Goal: Browse casually: Explore the website without a specific task or goal

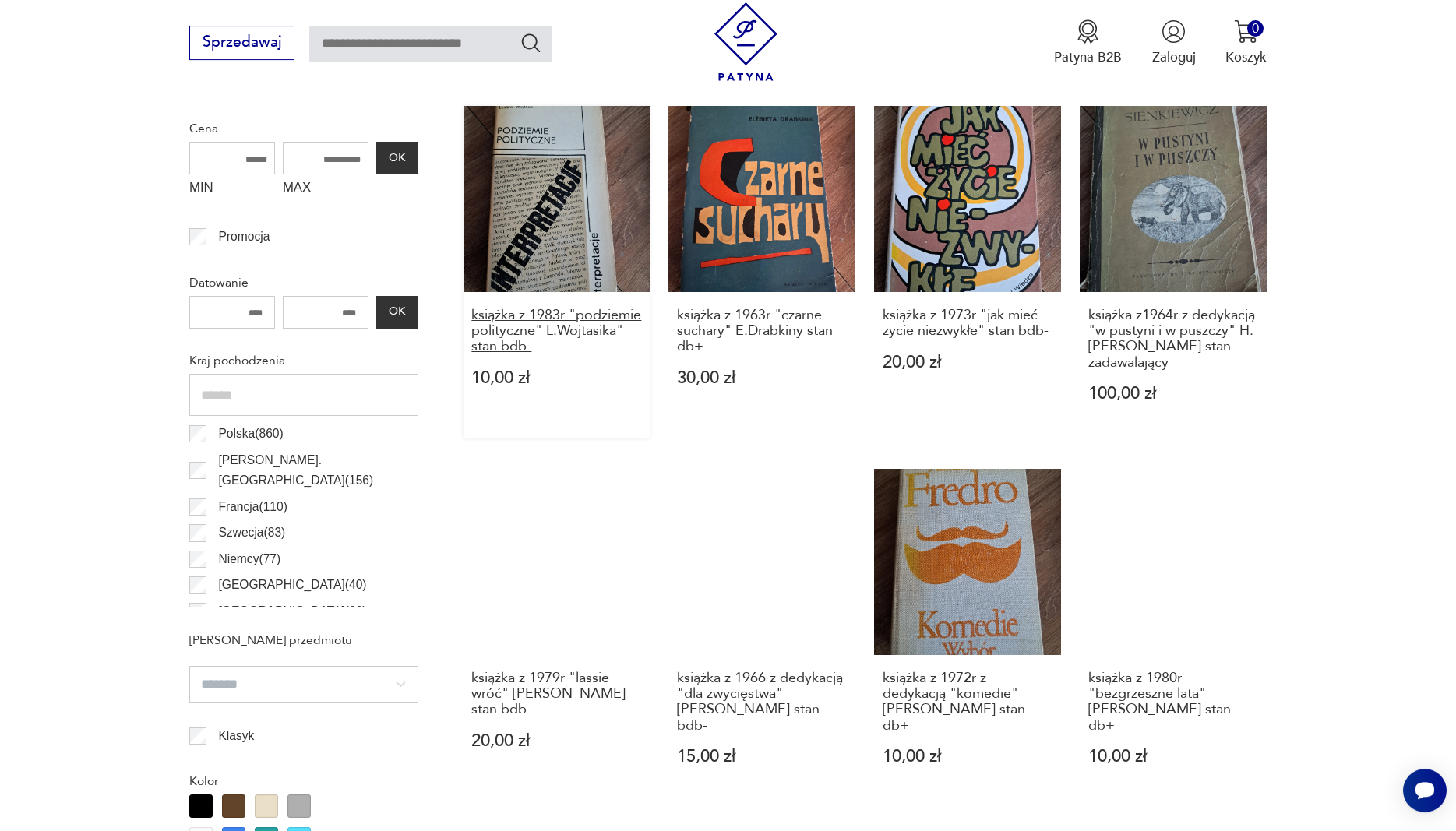
scroll to position [448, 0]
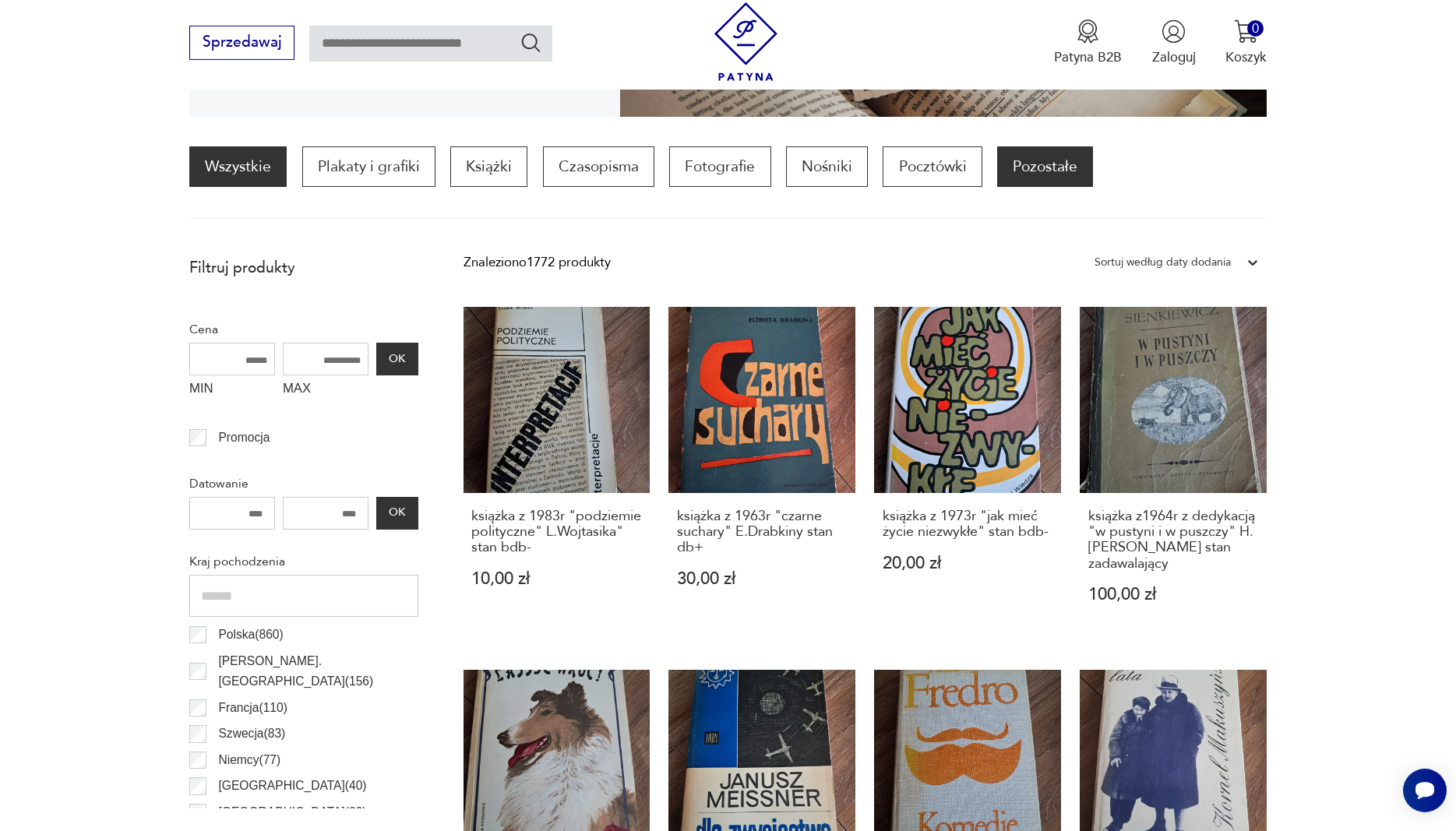
click at [1028, 167] on p "Pozostałe" at bounding box center [1045, 166] width 96 height 40
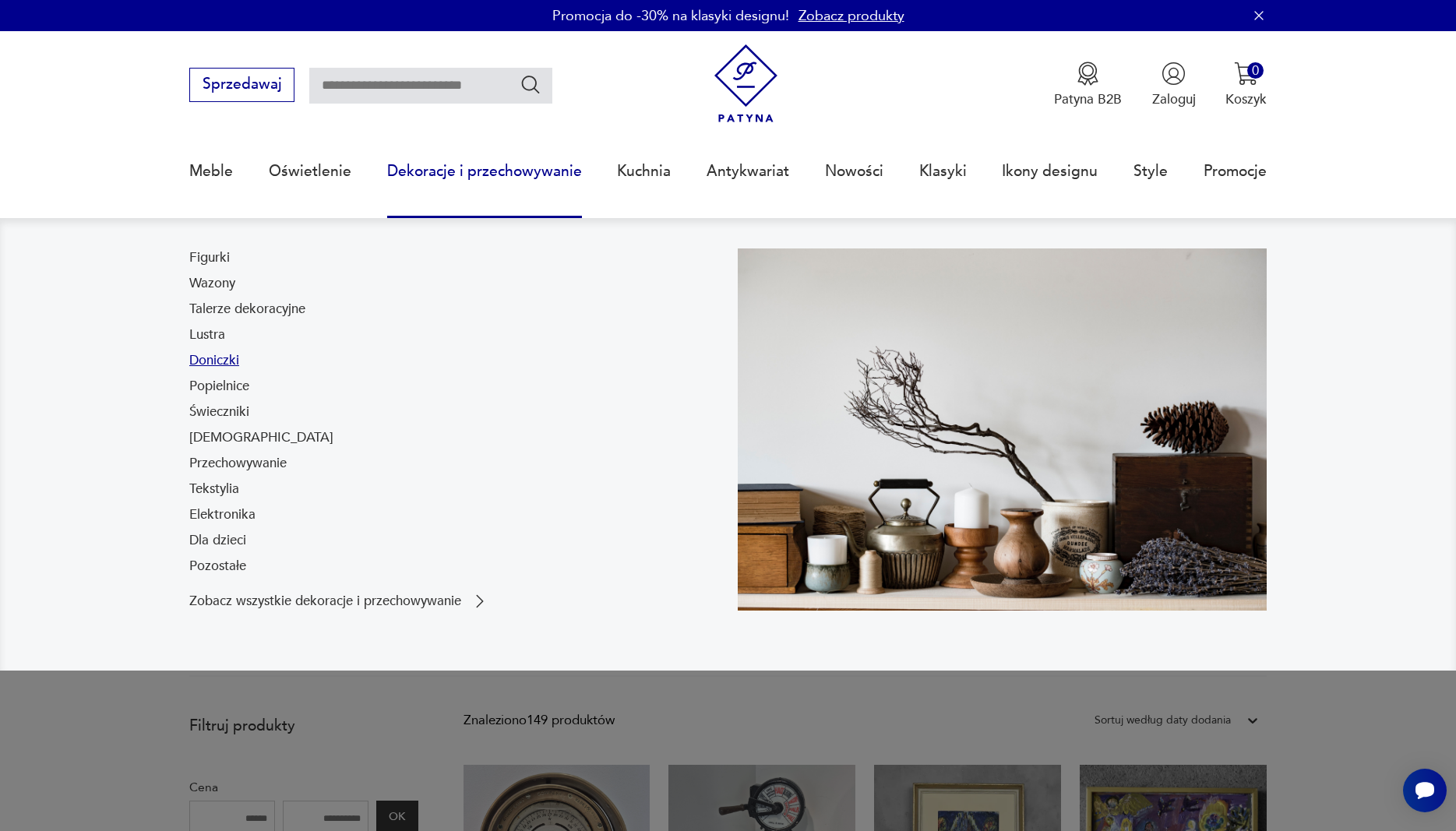
click at [198, 363] on link "Doniczki" at bounding box center [214, 361] width 50 height 19
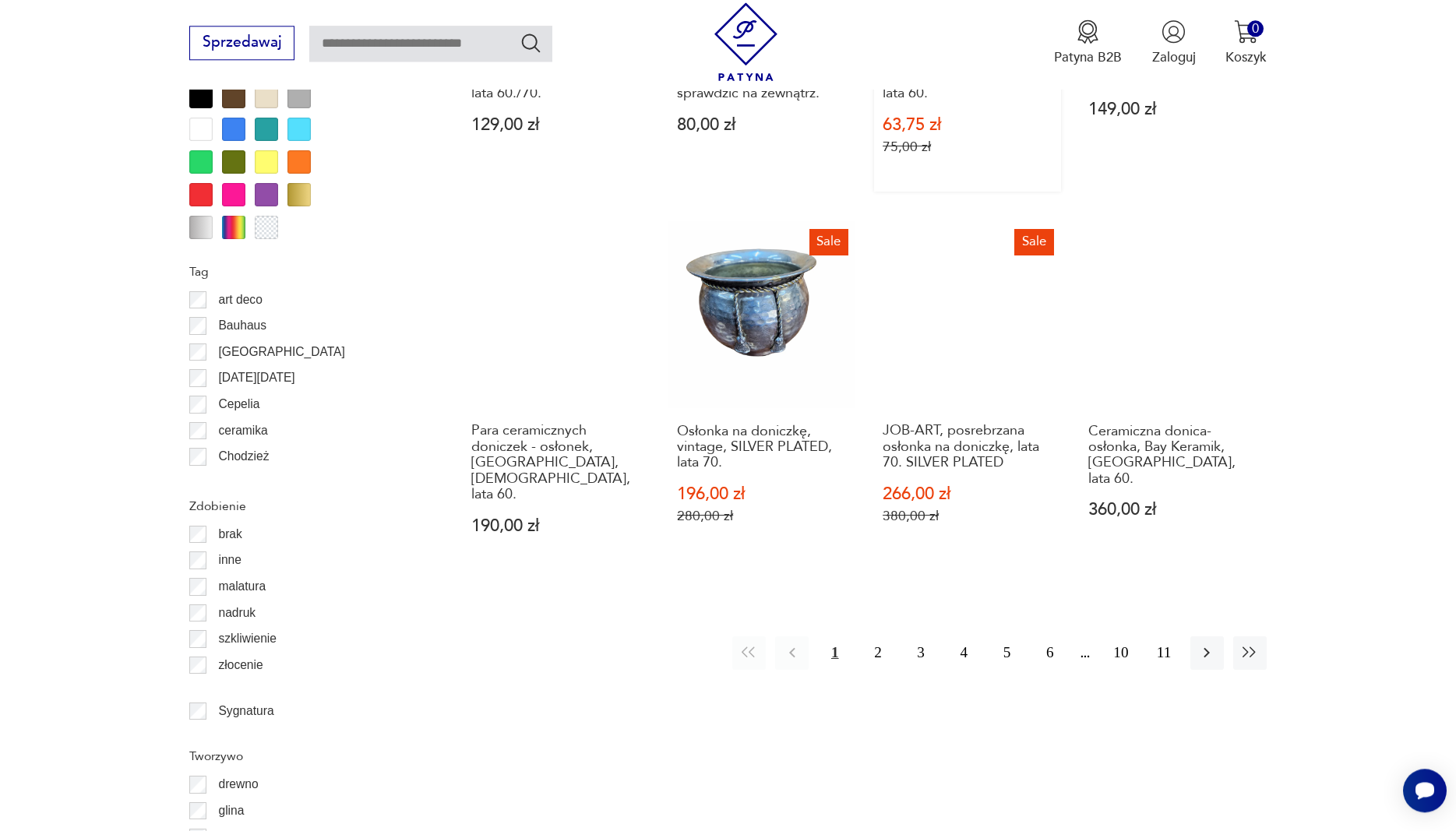
scroll to position [1814, 0]
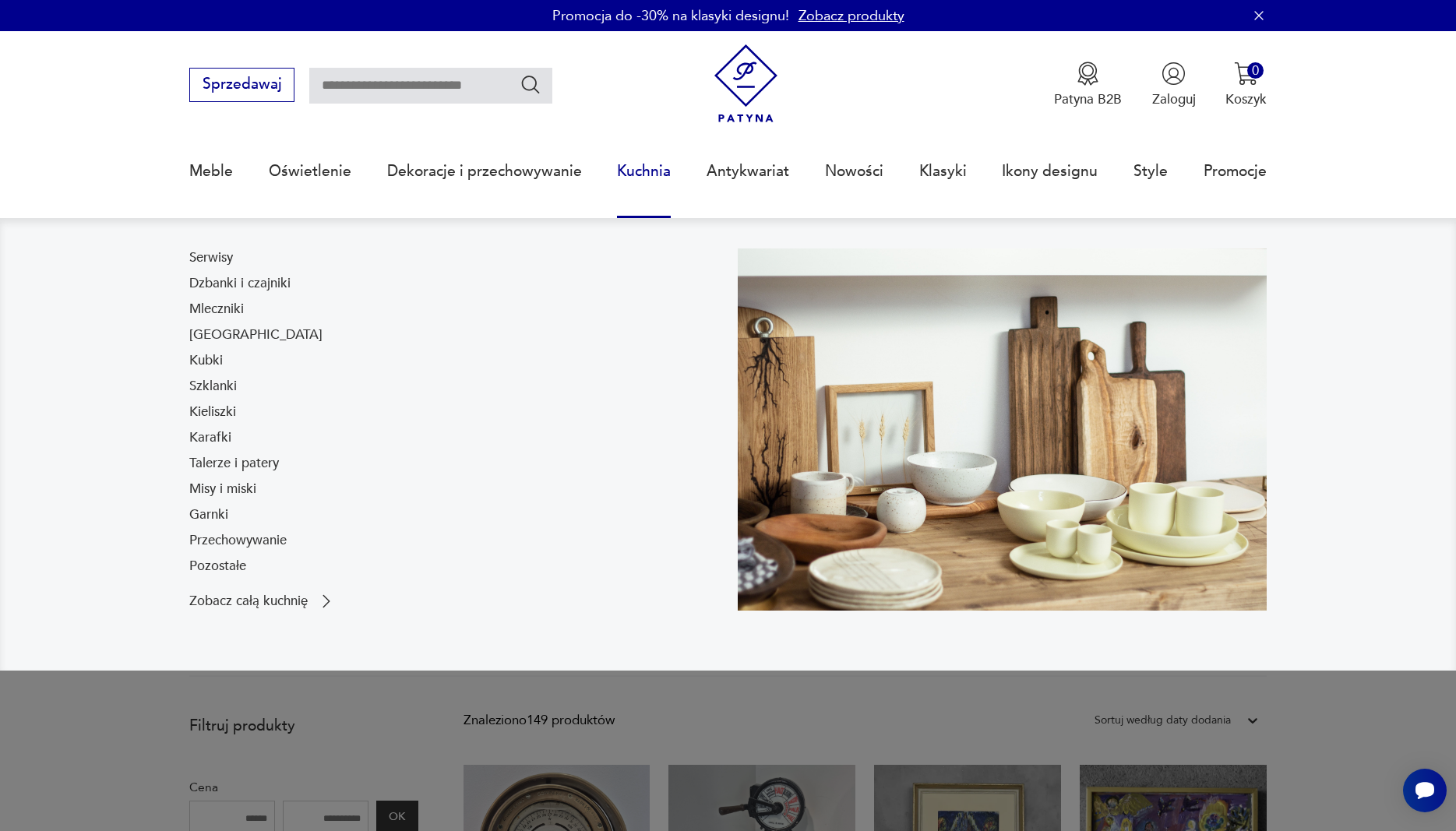
click at [646, 174] on link "Kuchnia" at bounding box center [644, 171] width 54 height 72
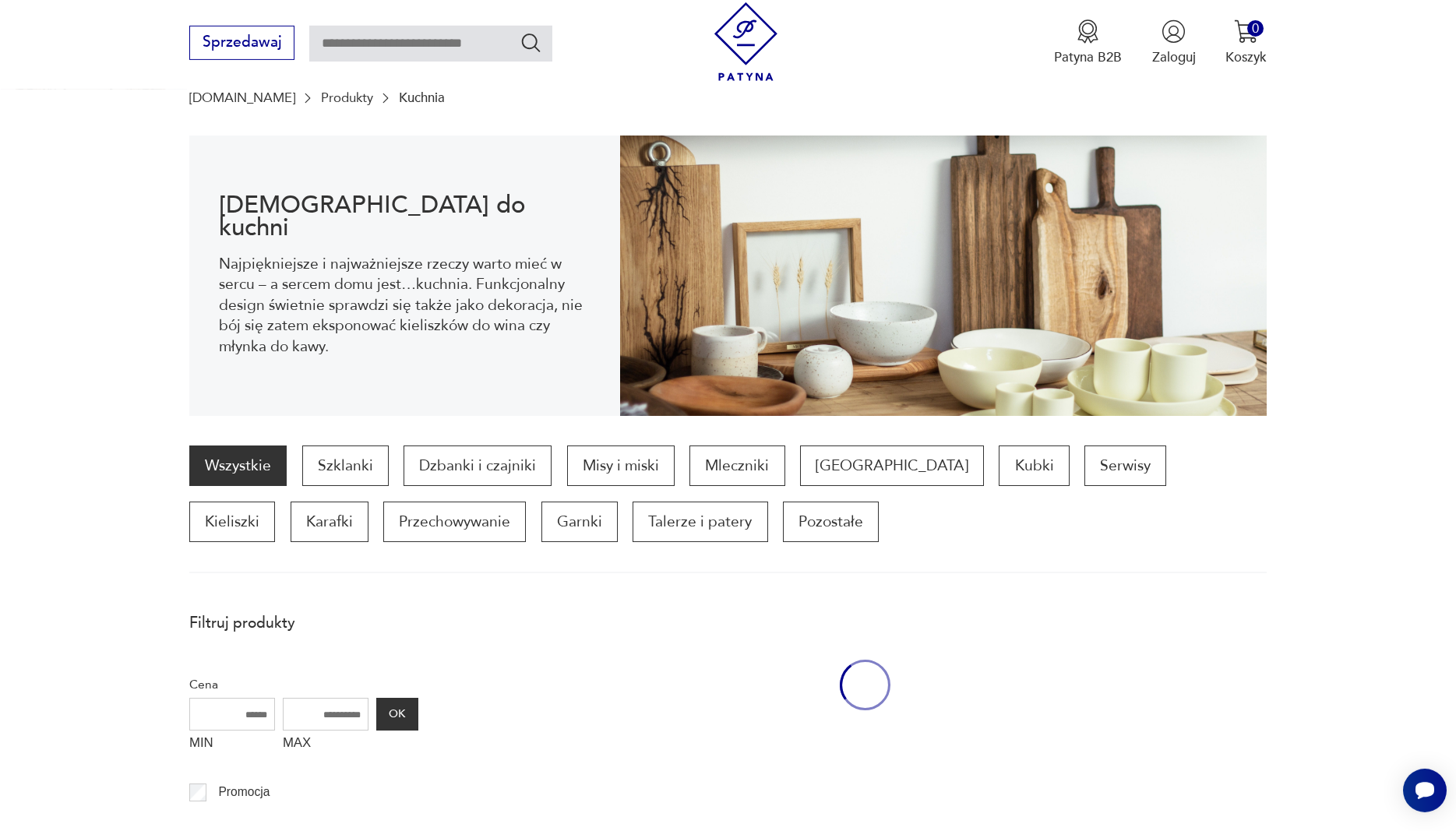
scroll to position [153, 0]
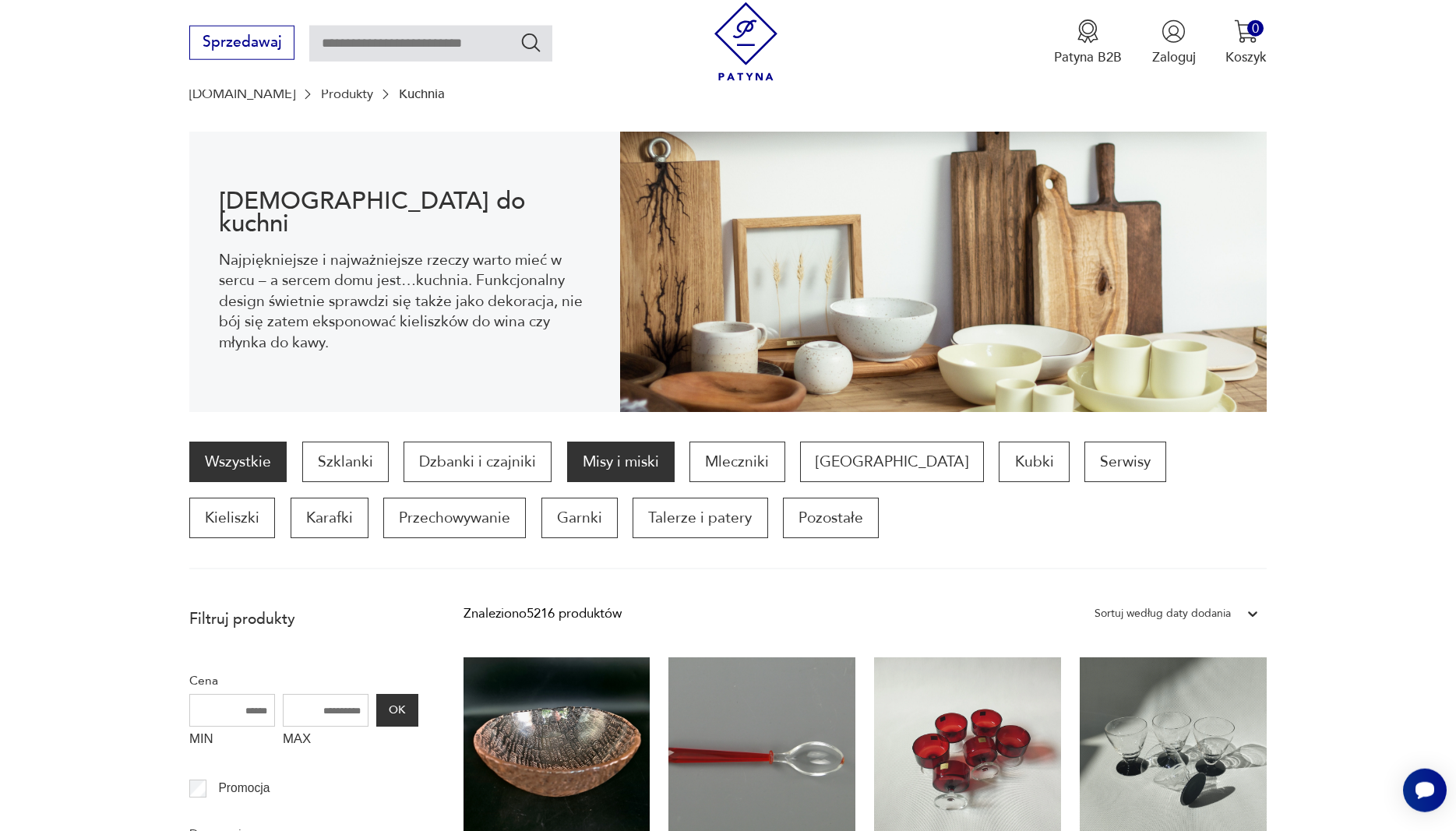
click at [592, 460] on p "Misy i miski" at bounding box center [620, 461] width 107 height 40
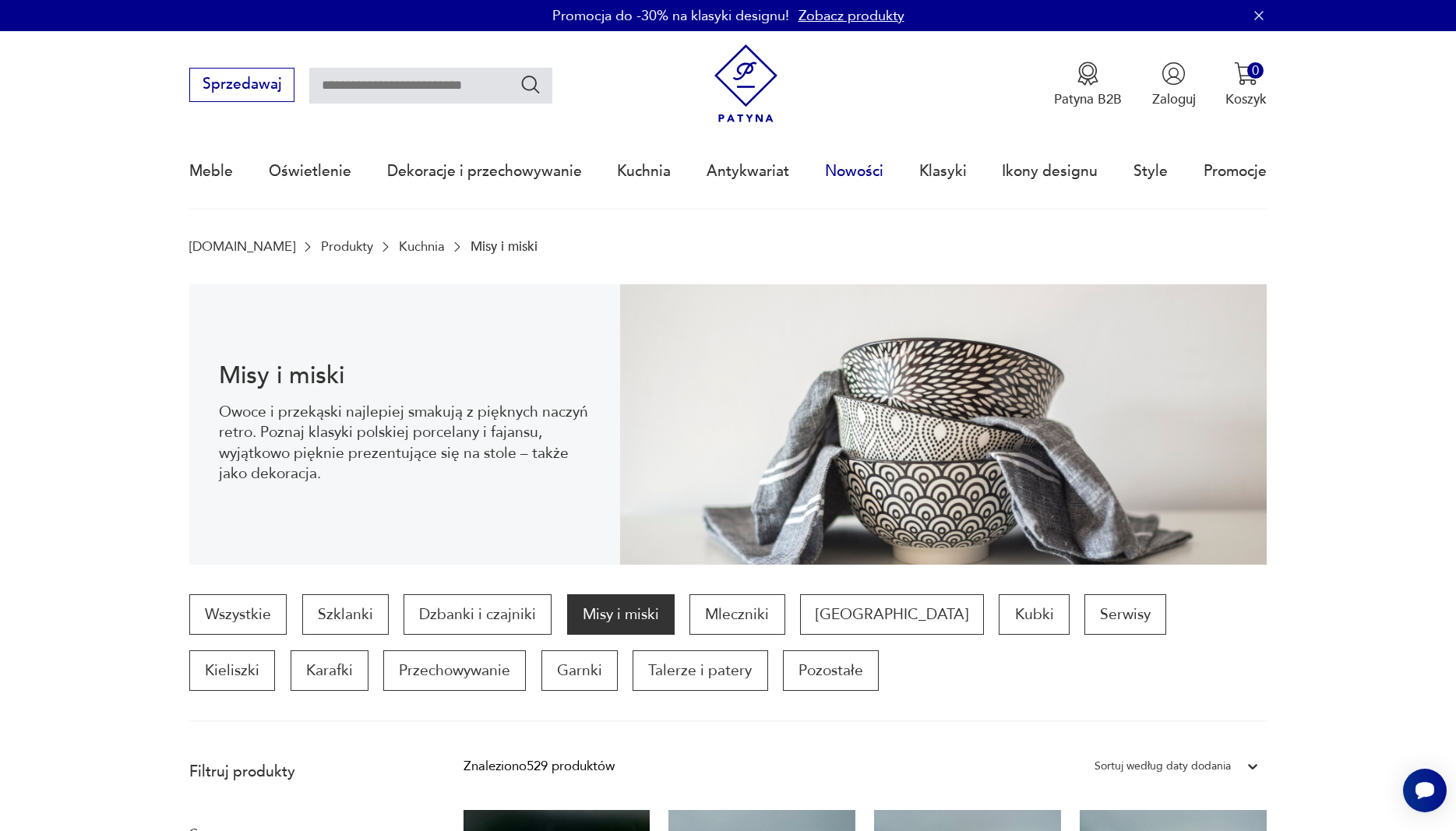
click at [862, 168] on link "Nowości" at bounding box center [854, 171] width 58 height 72
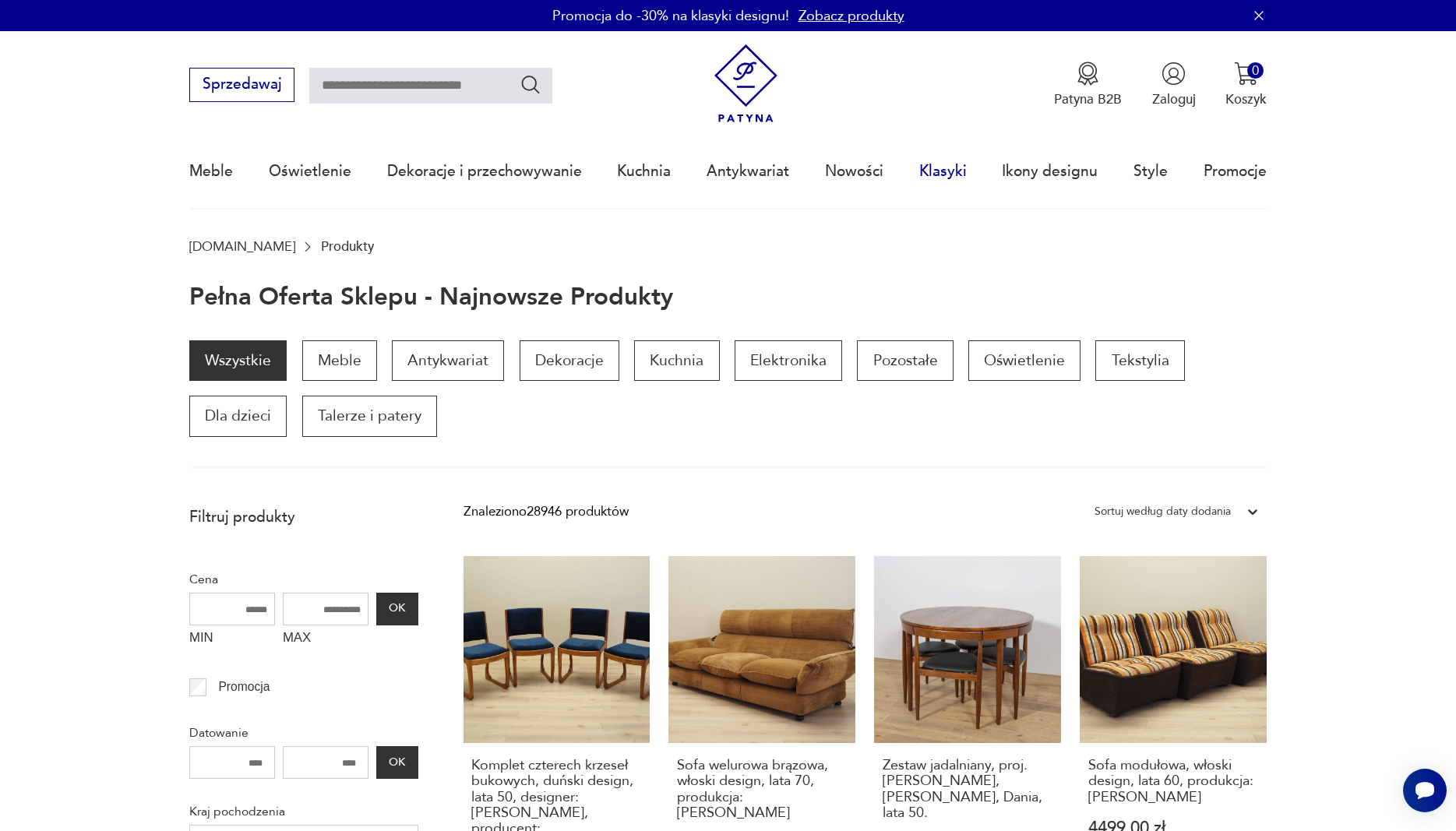
click at [936, 170] on link "Klasyki" at bounding box center [943, 171] width 47 height 72
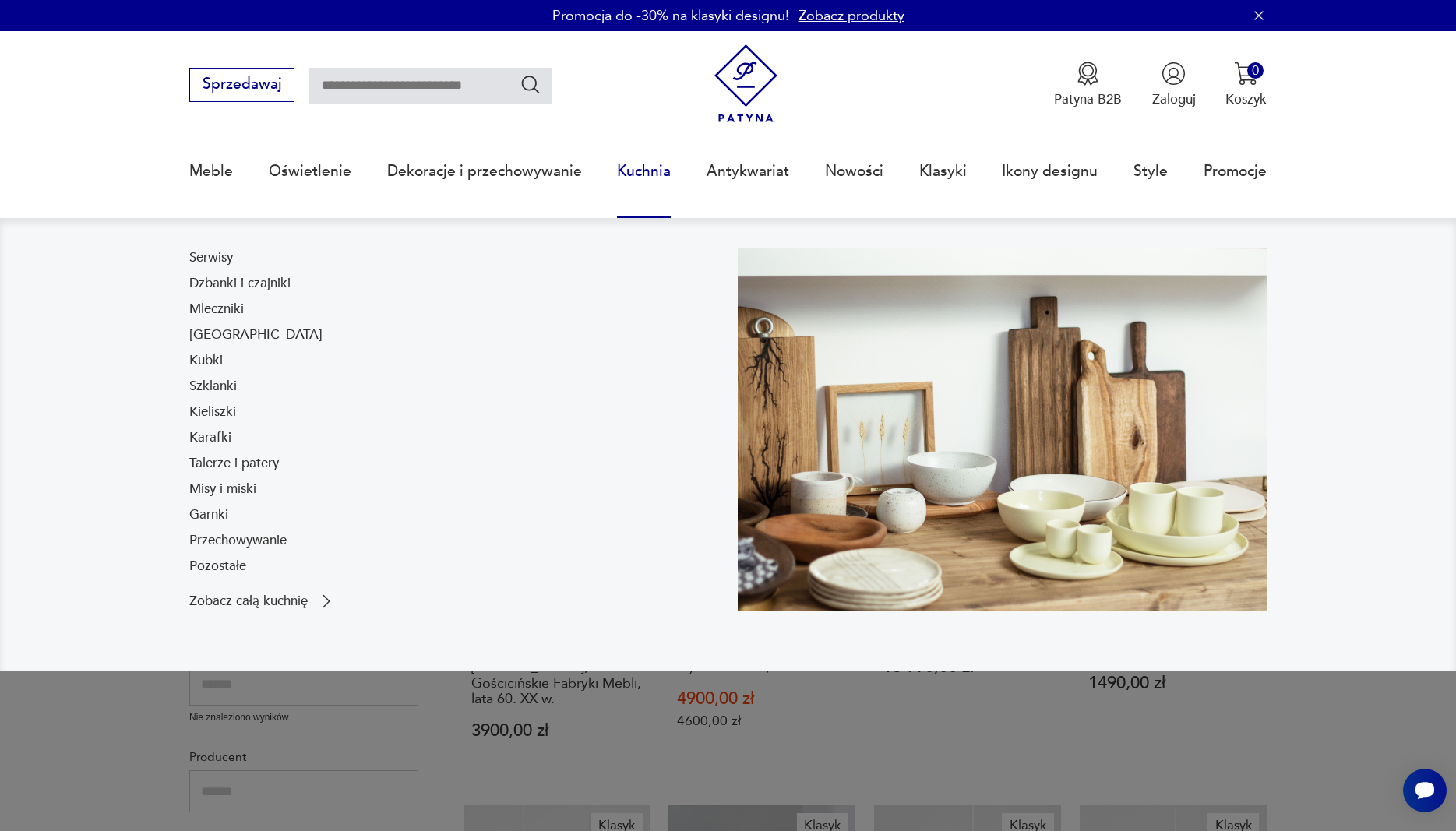
click at [635, 165] on link "Kuchnia" at bounding box center [644, 171] width 54 height 72
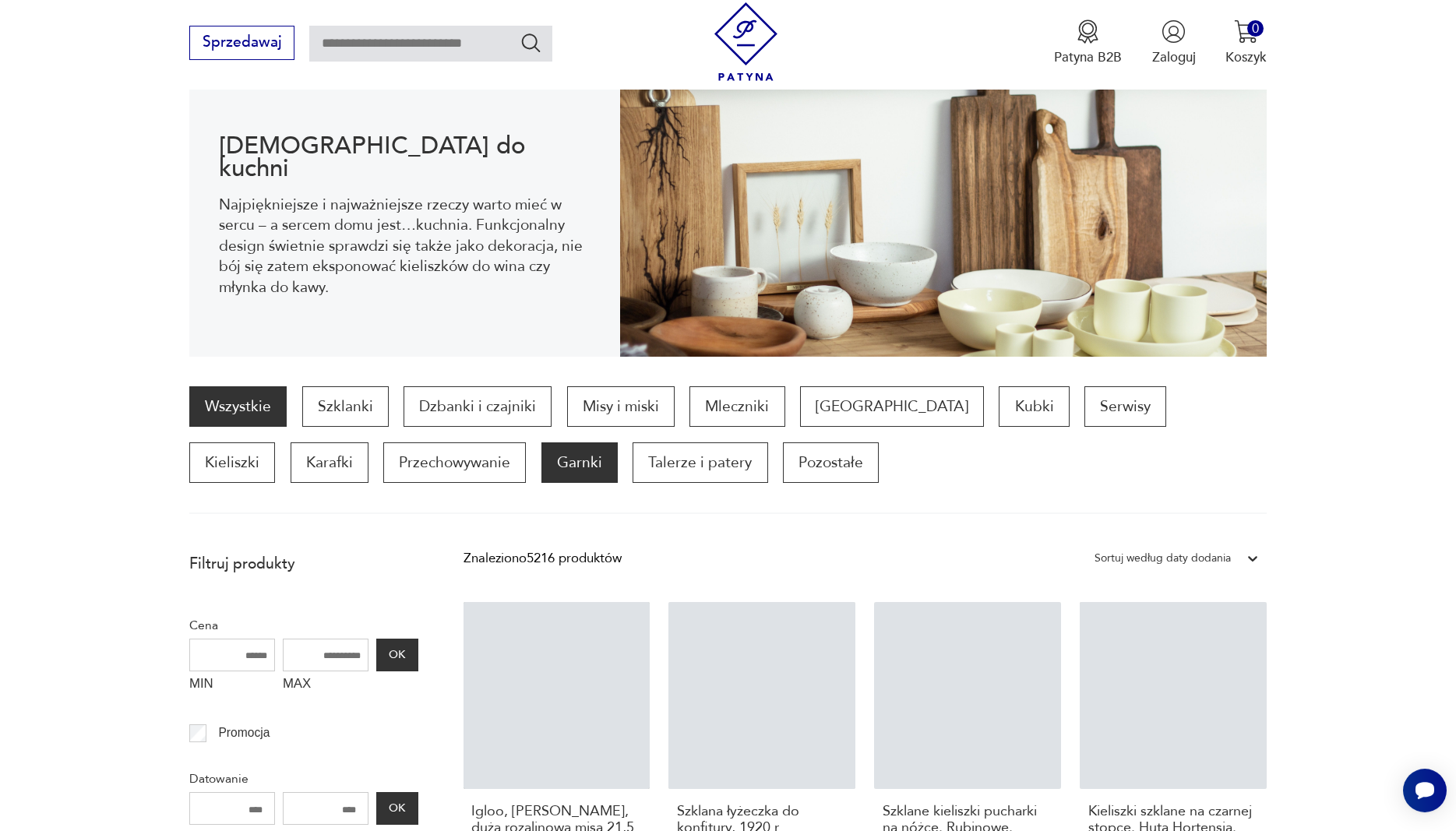
scroll to position [209, 0]
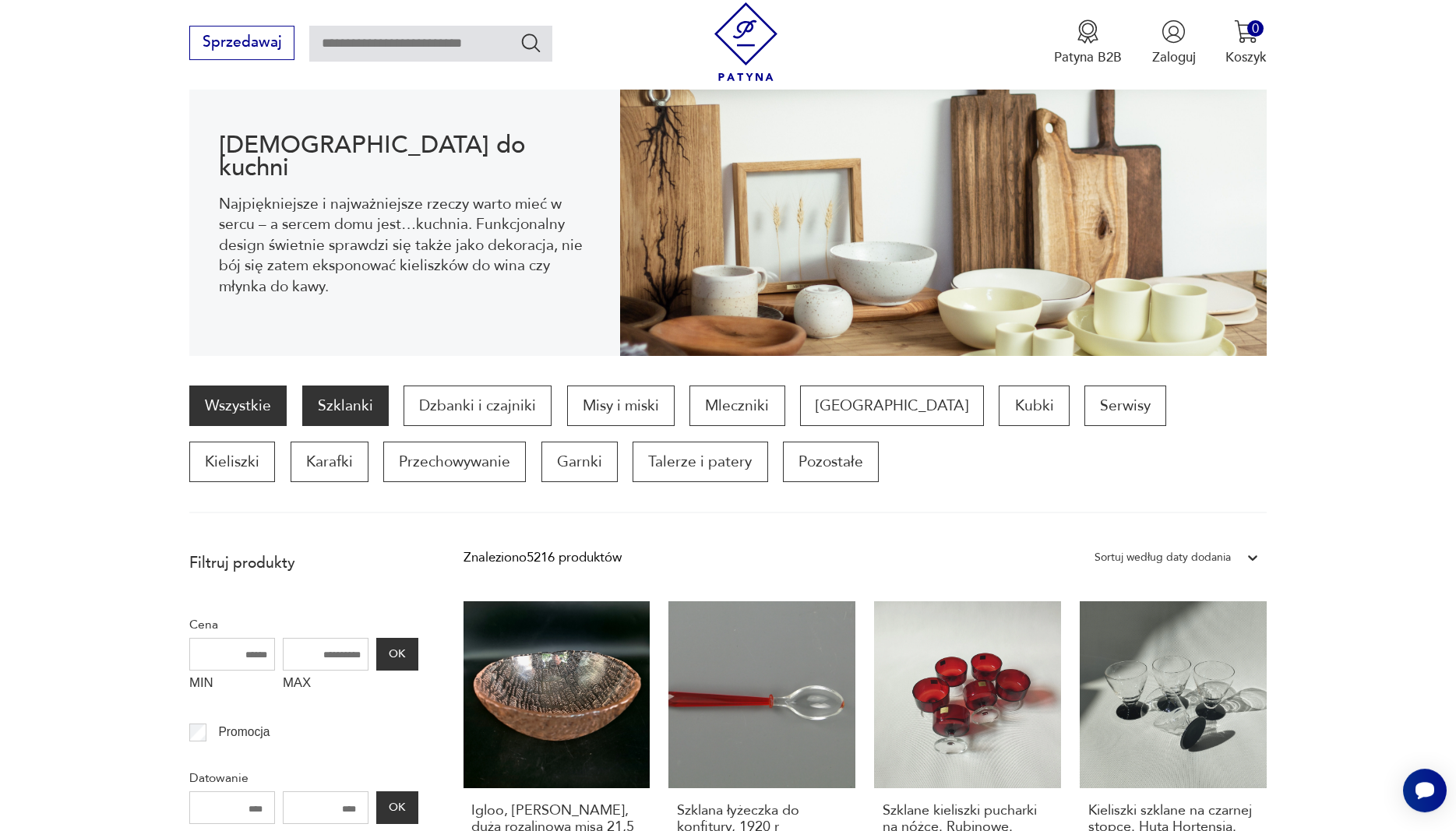
click at [328, 401] on p "Szklanki" at bounding box center [345, 405] width 87 height 40
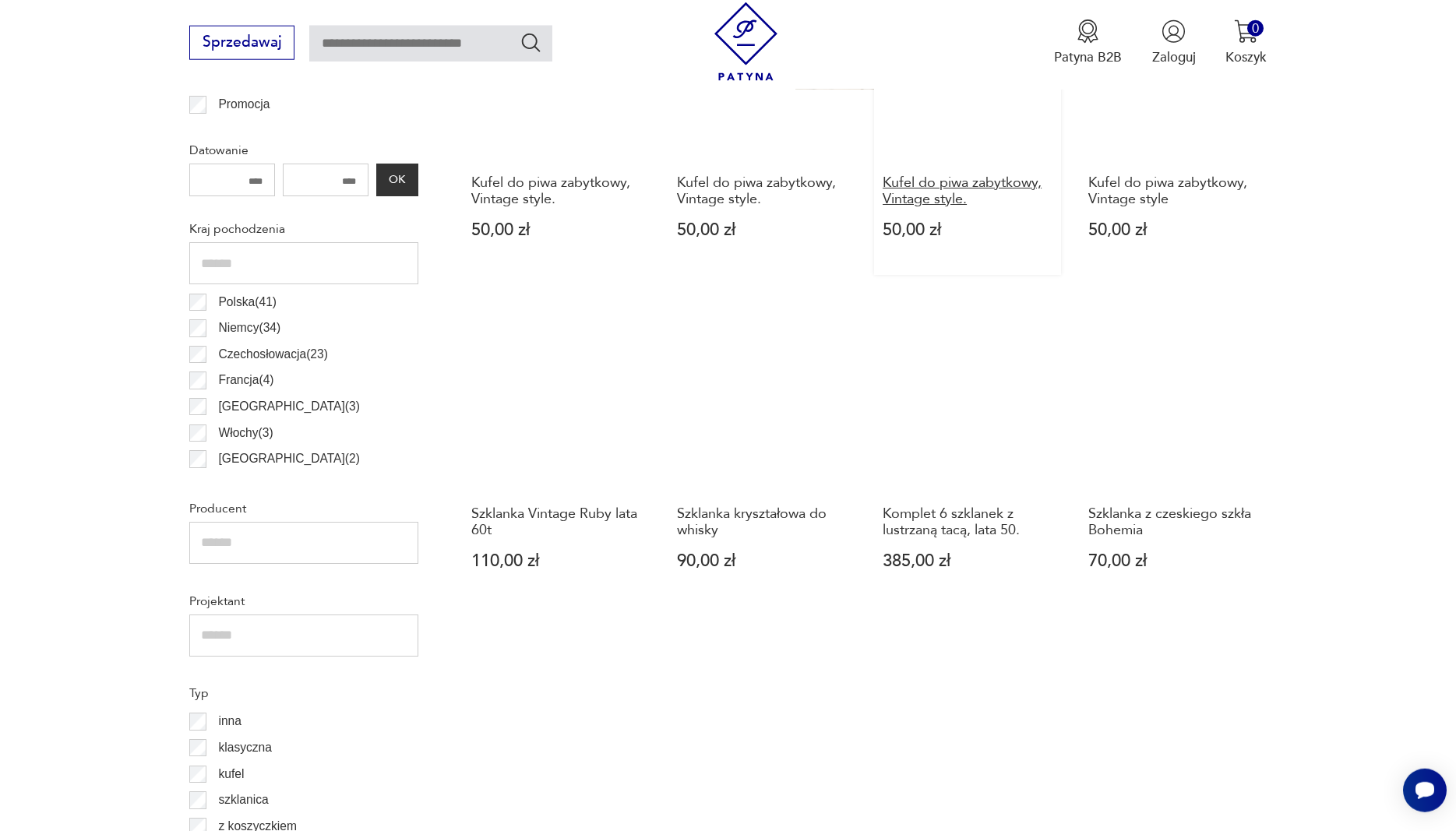
scroll to position [439, 0]
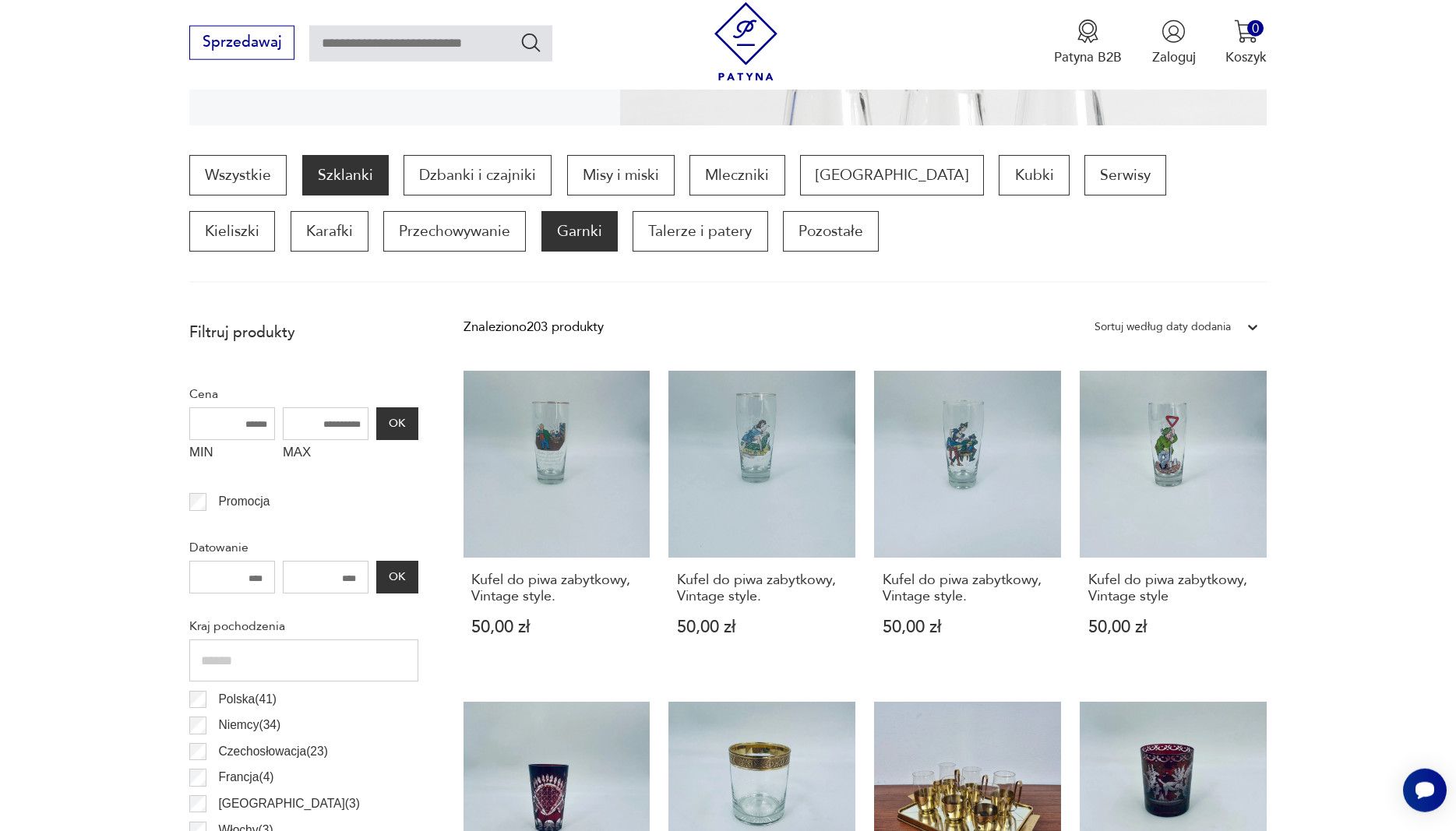
click at [542, 237] on p "Garnki" at bounding box center [579, 231] width 76 height 40
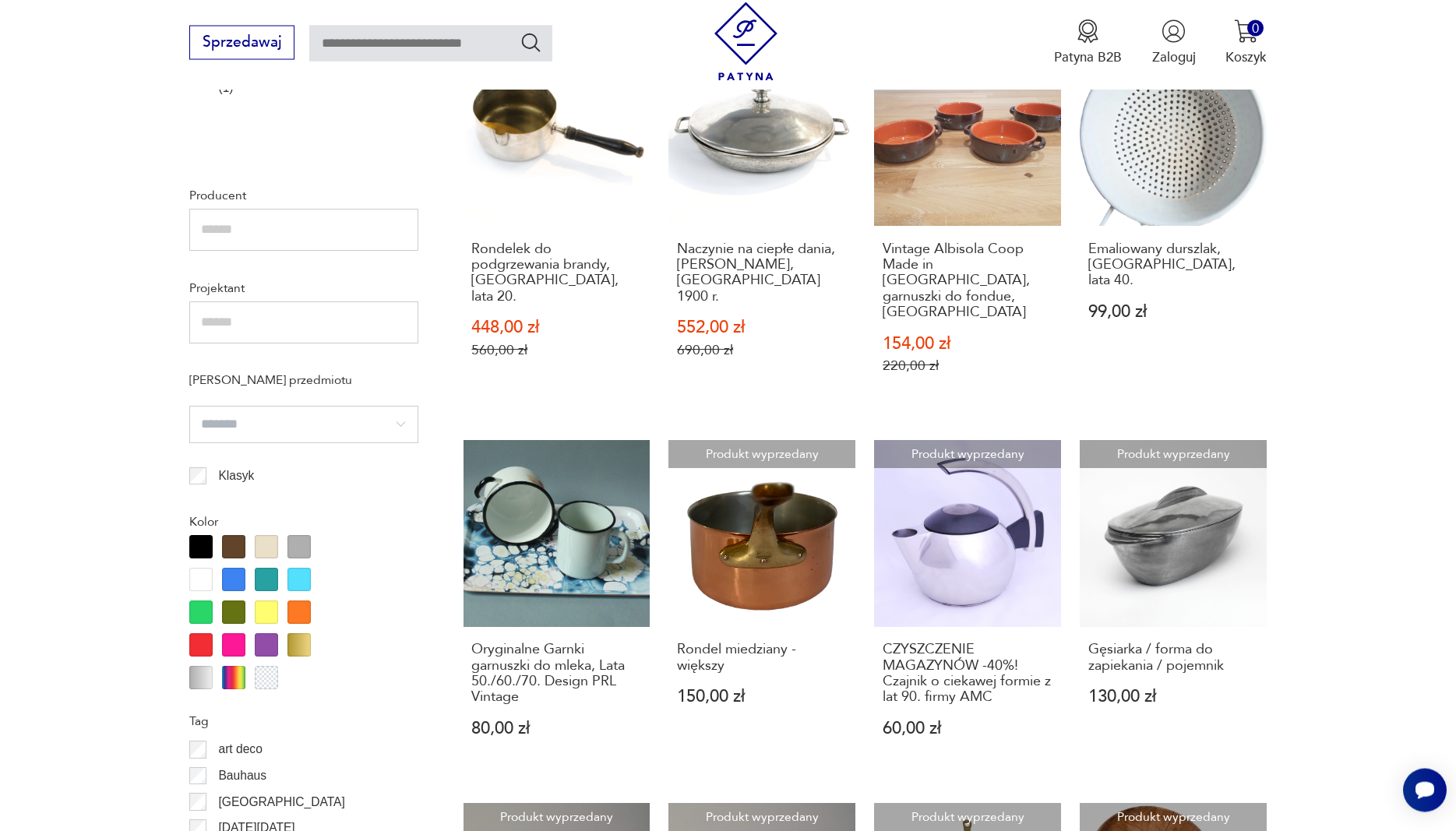
scroll to position [1234, 0]
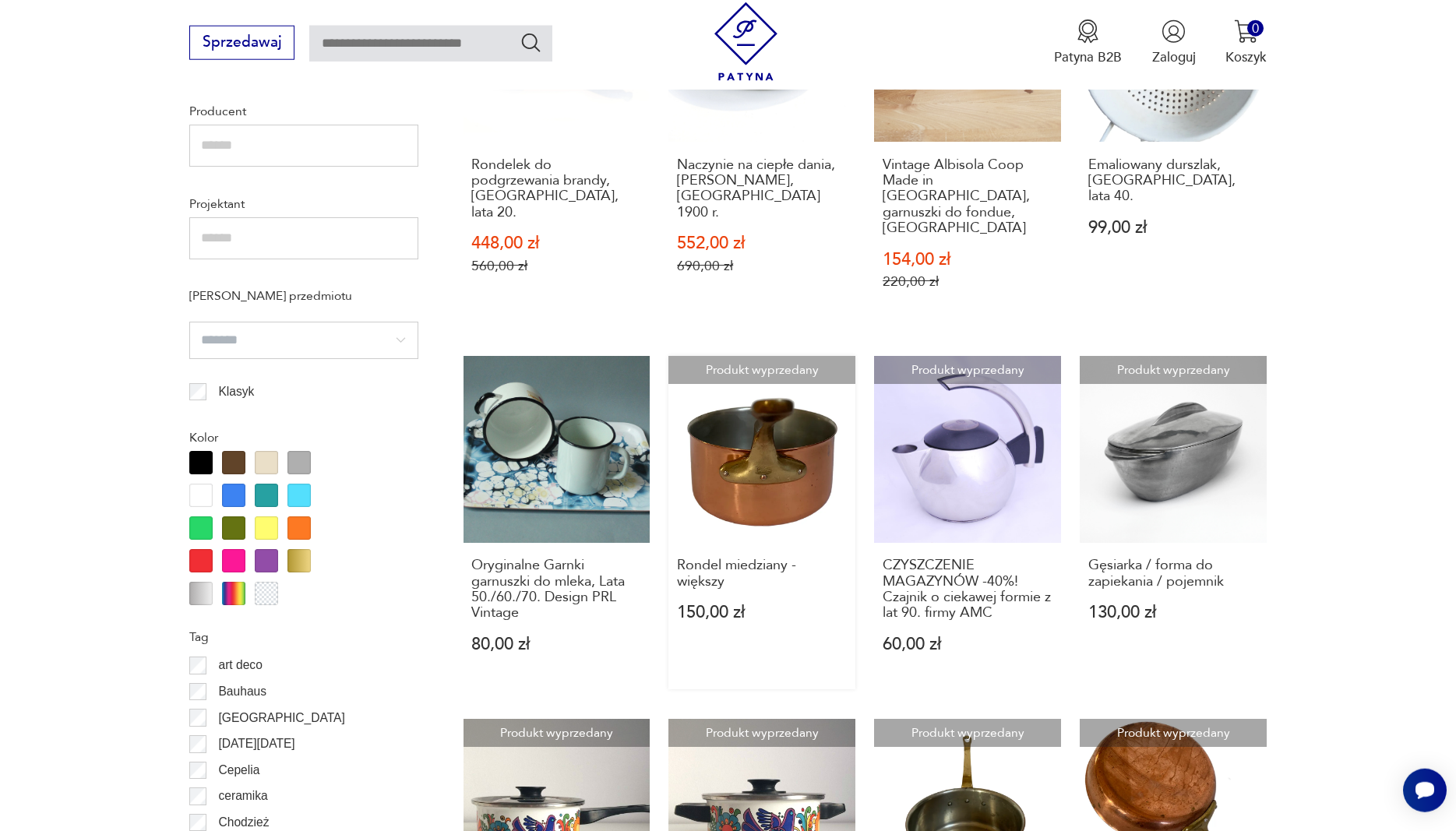
click at [780, 437] on link "Produkt wyprzedany Rondel miedziany - większy 150,00 zł" at bounding box center [762, 523] width 187 height 334
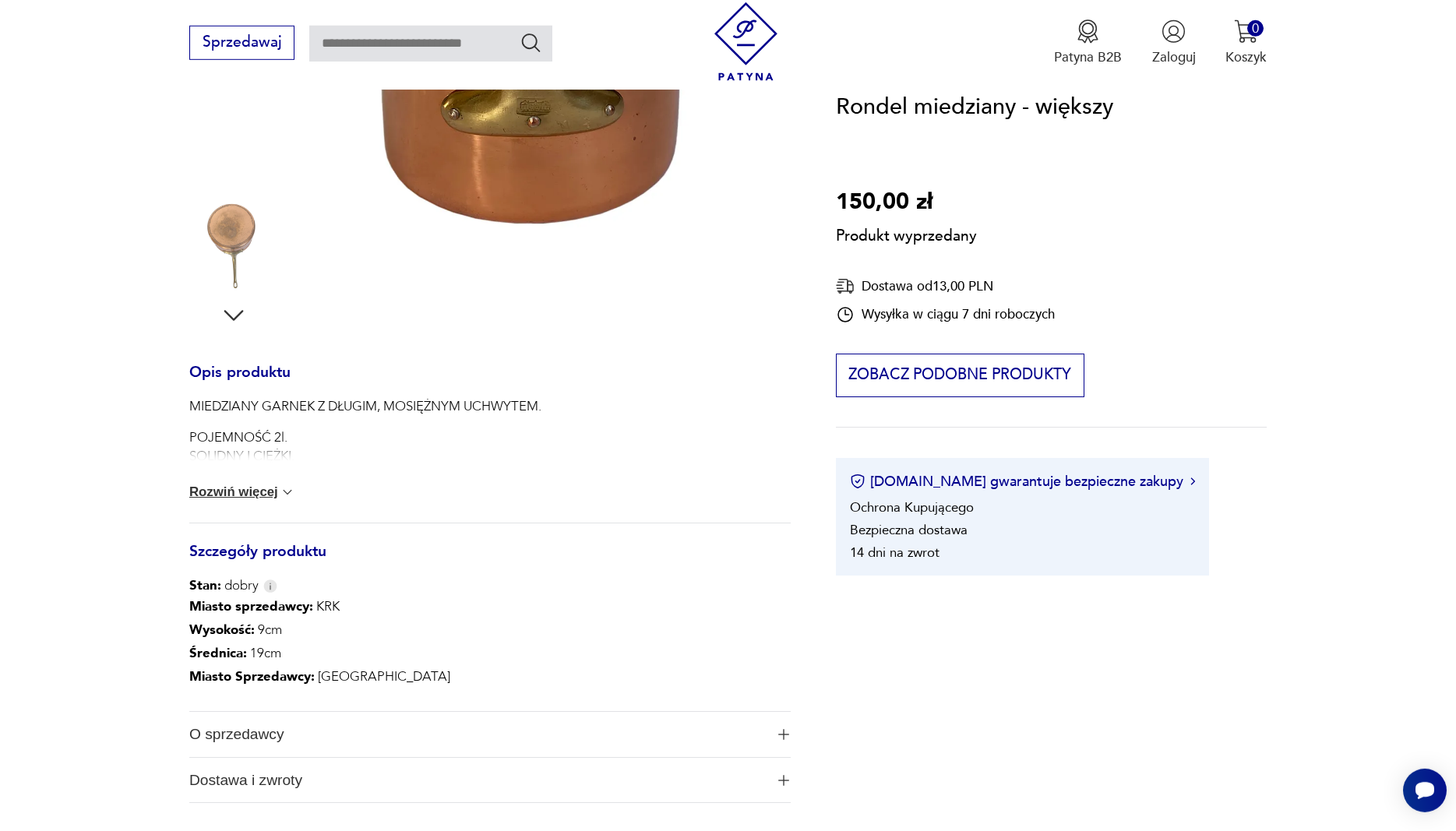
scroll to position [435, 0]
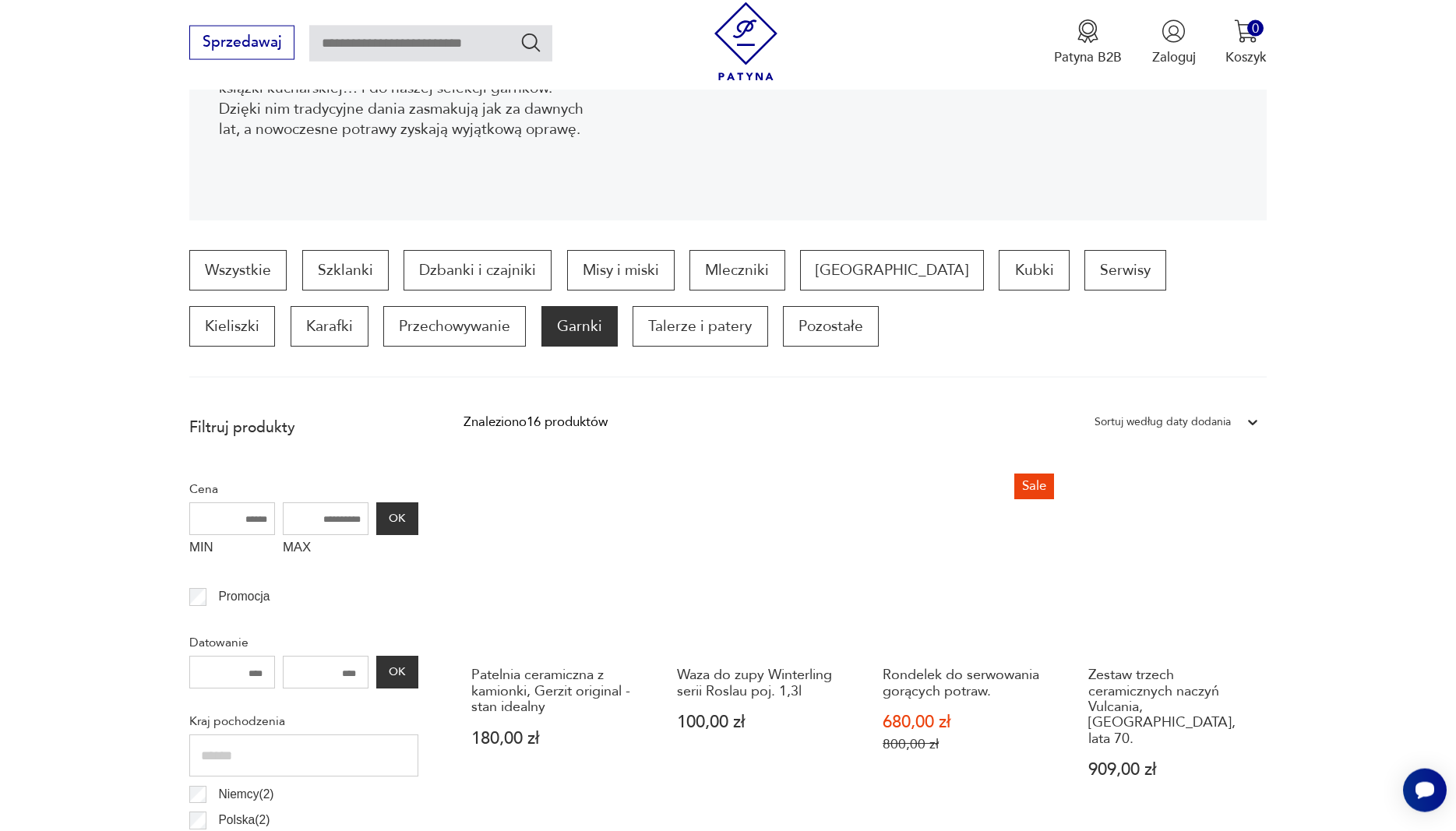
scroll to position [255, 0]
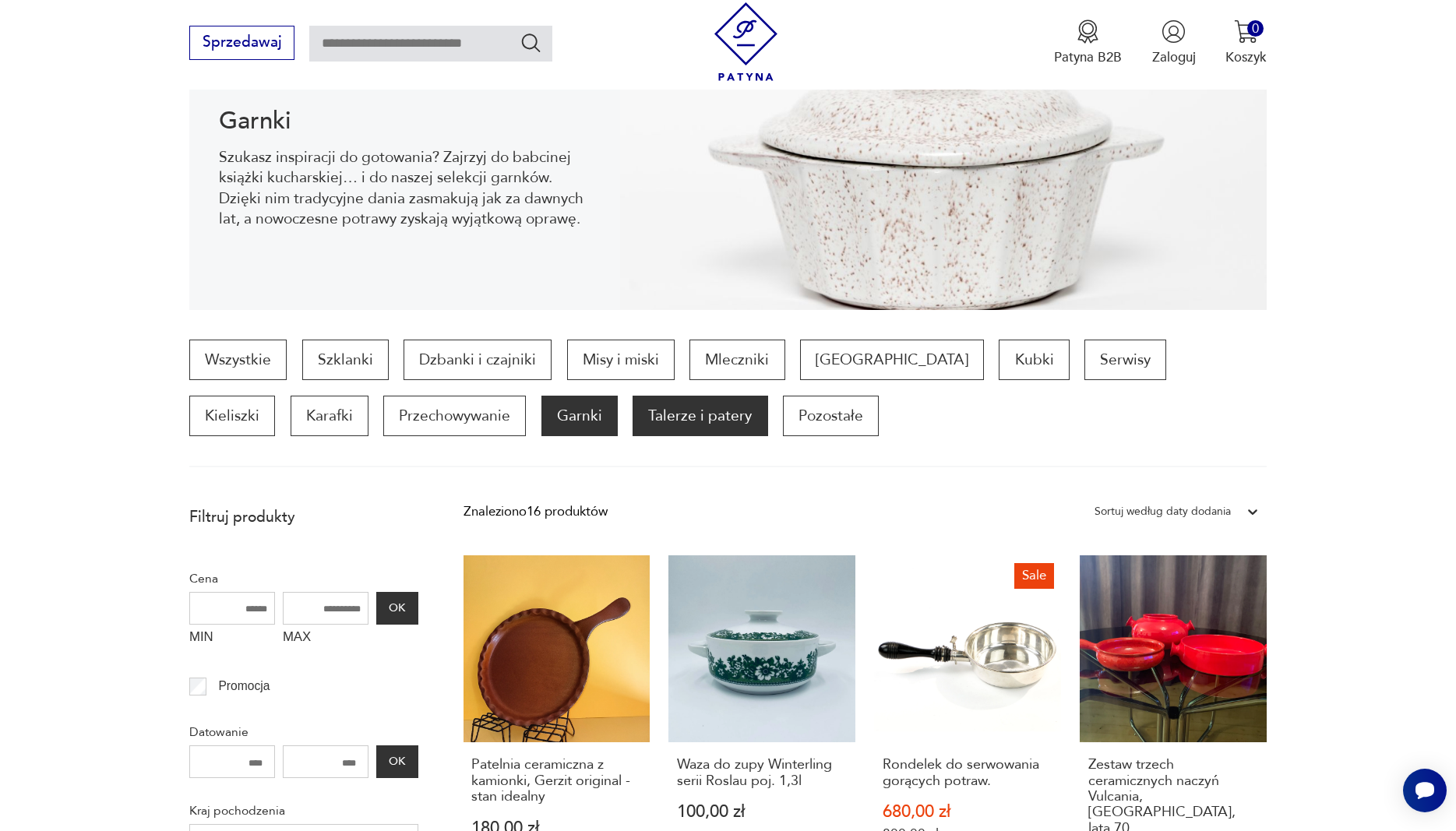
click at [632, 416] on p "Talerze i patery" at bounding box center [699, 416] width 135 height 40
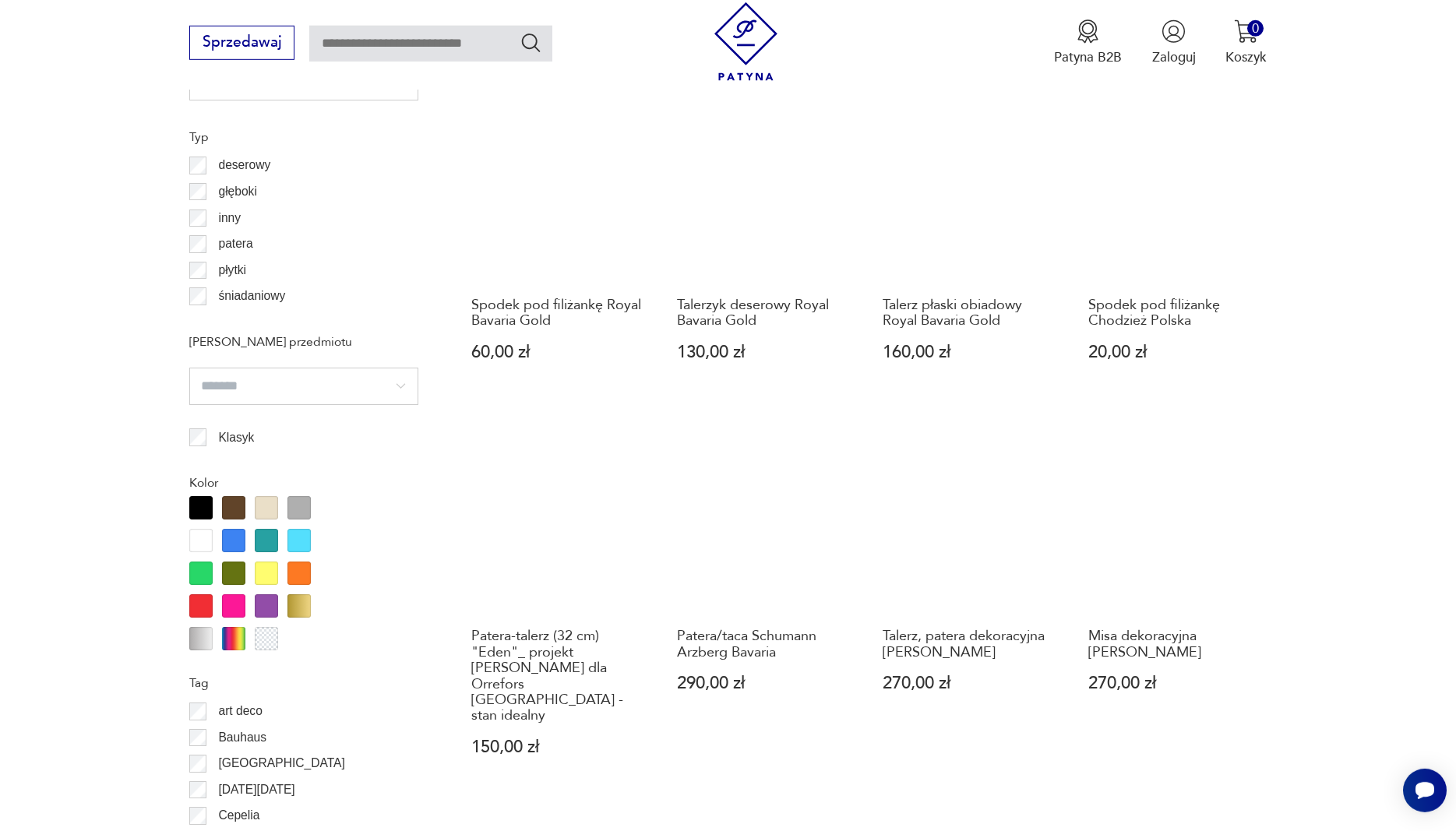
scroll to position [1473, 0]
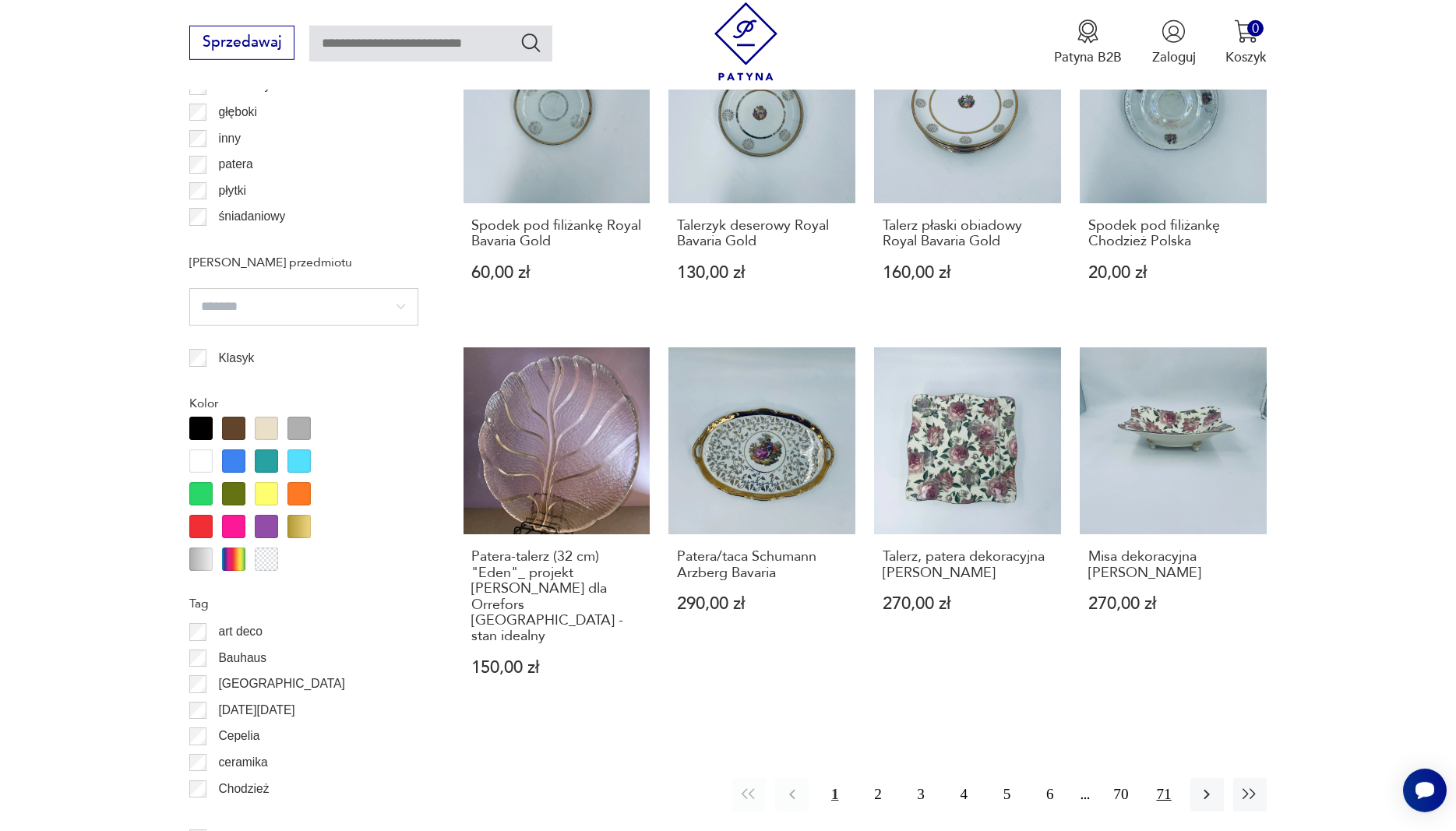
click at [1167, 778] on button "71" at bounding box center [1164, 795] width 33 height 33
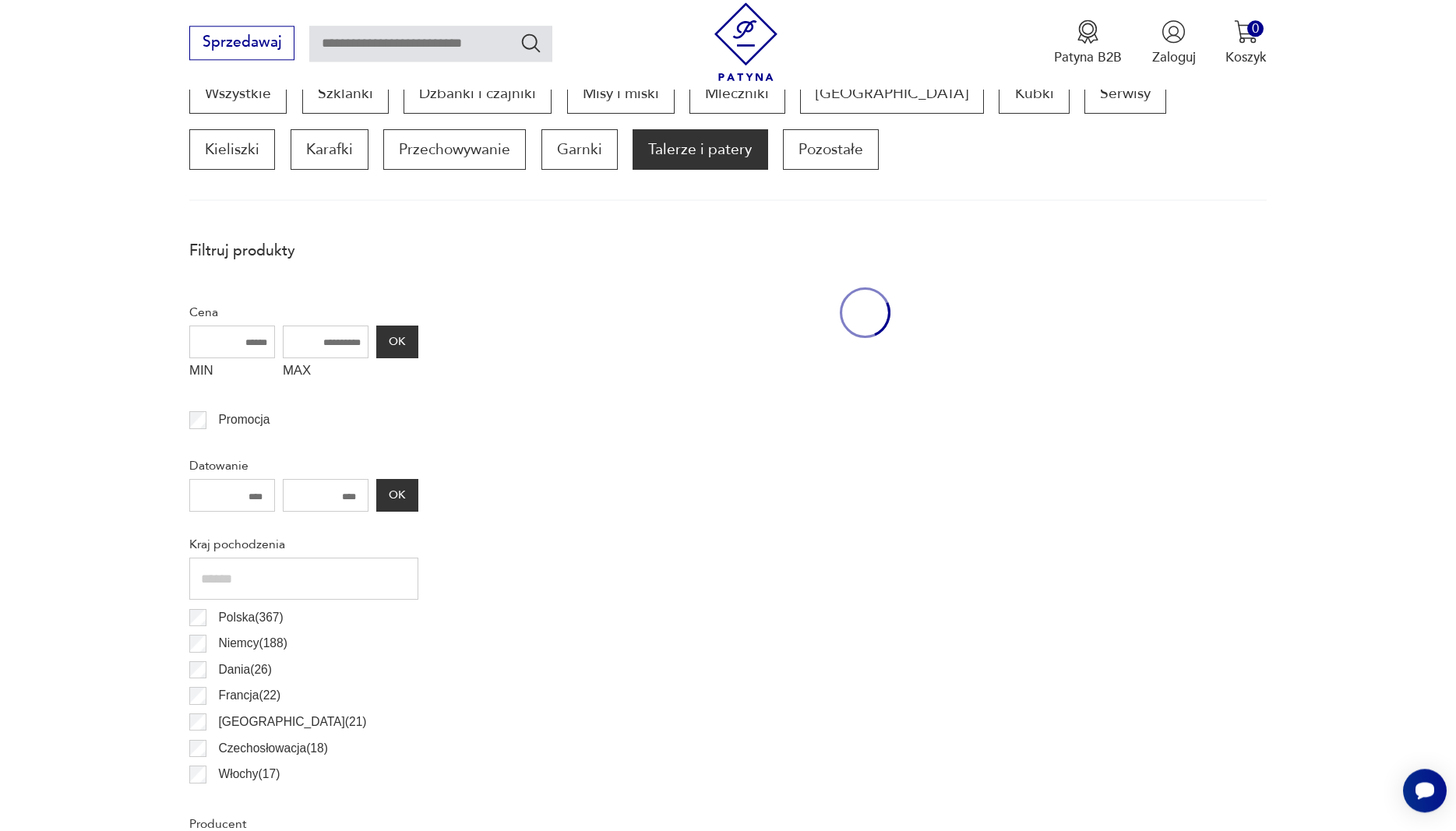
scroll to position [519, 0]
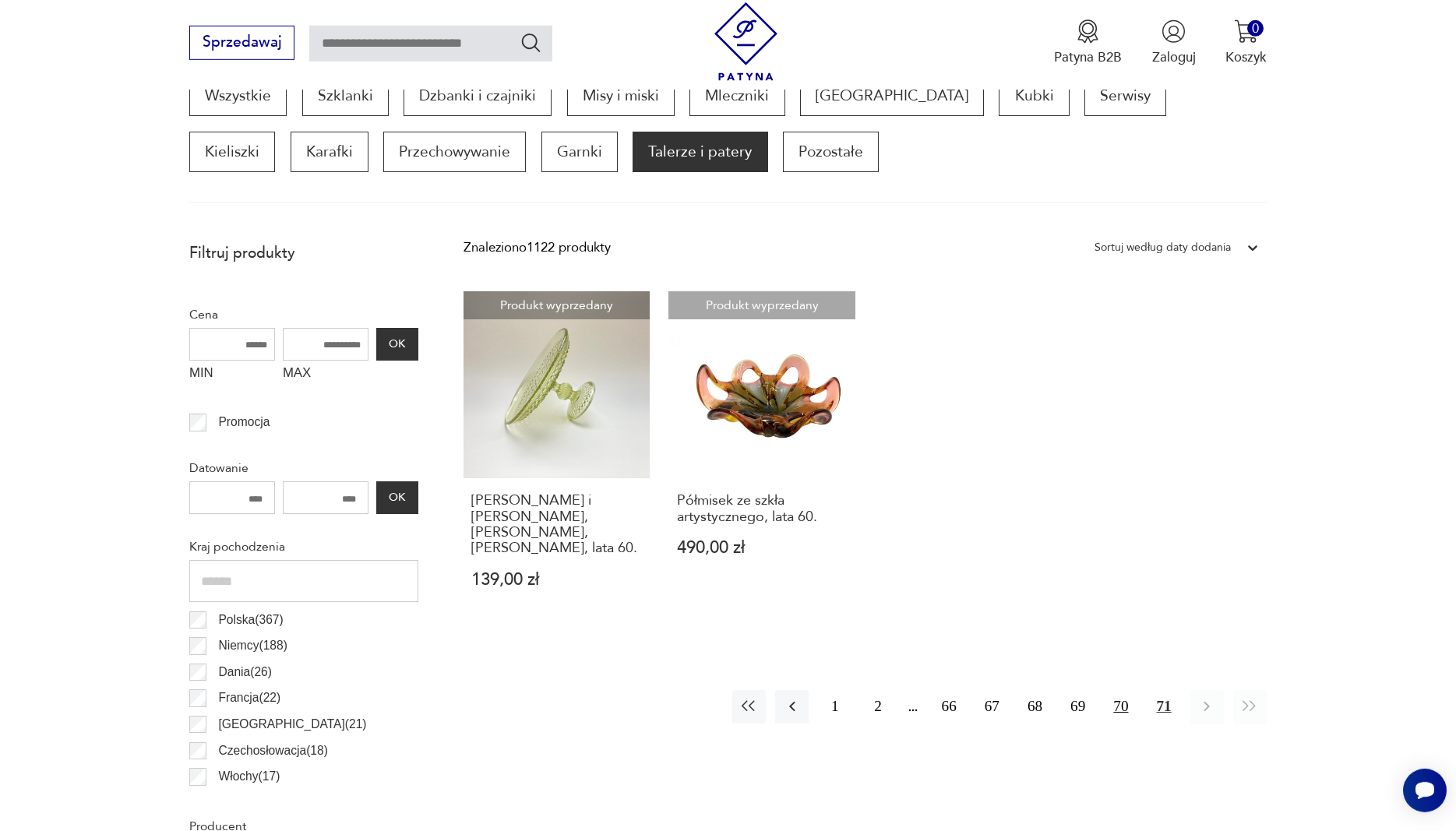
click at [1113, 691] on button "70" at bounding box center [1120, 706] width 33 height 33
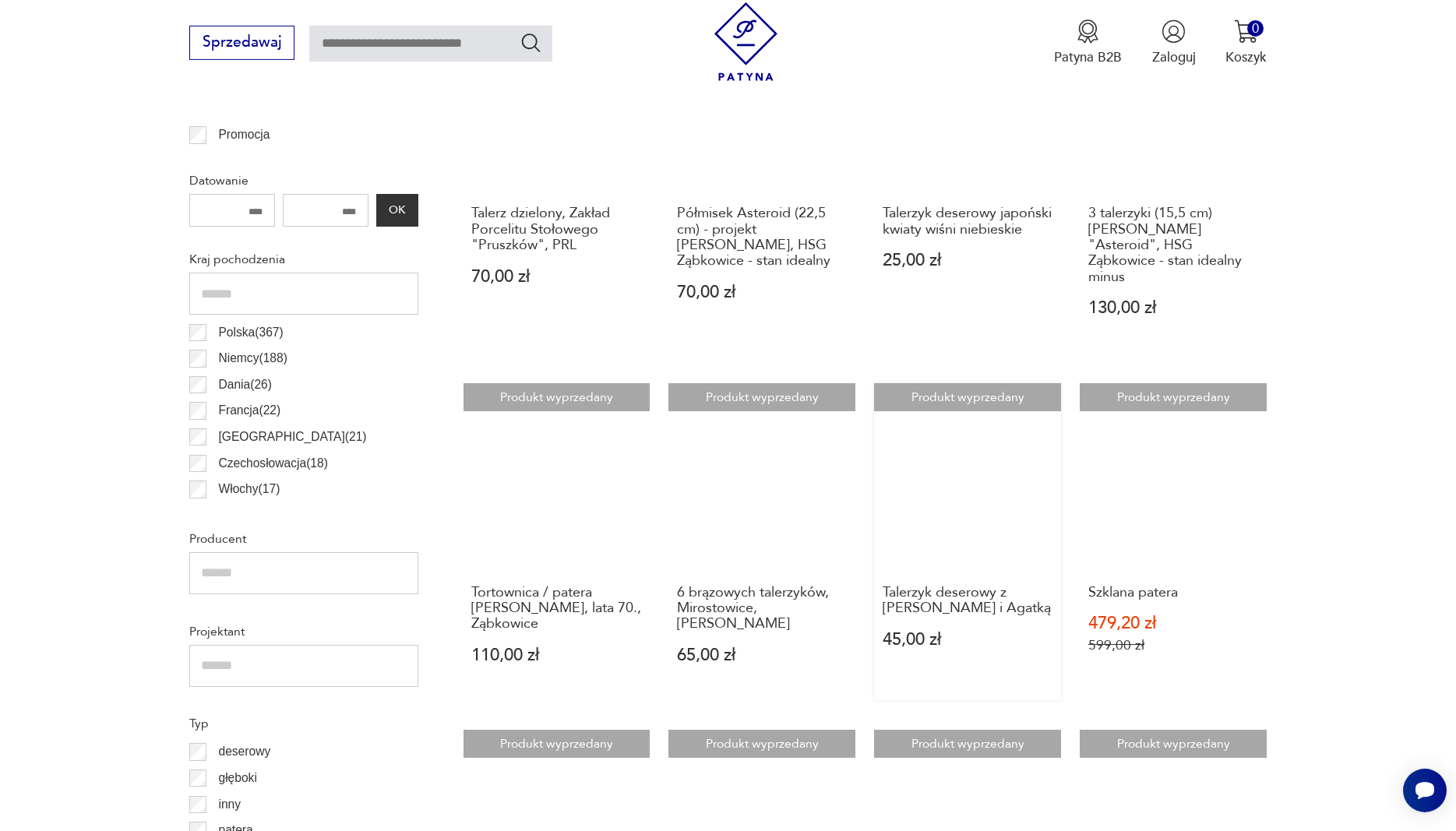
scroll to position [678, 0]
